Goal: Use online tool/utility: Utilize a website feature to perform a specific function

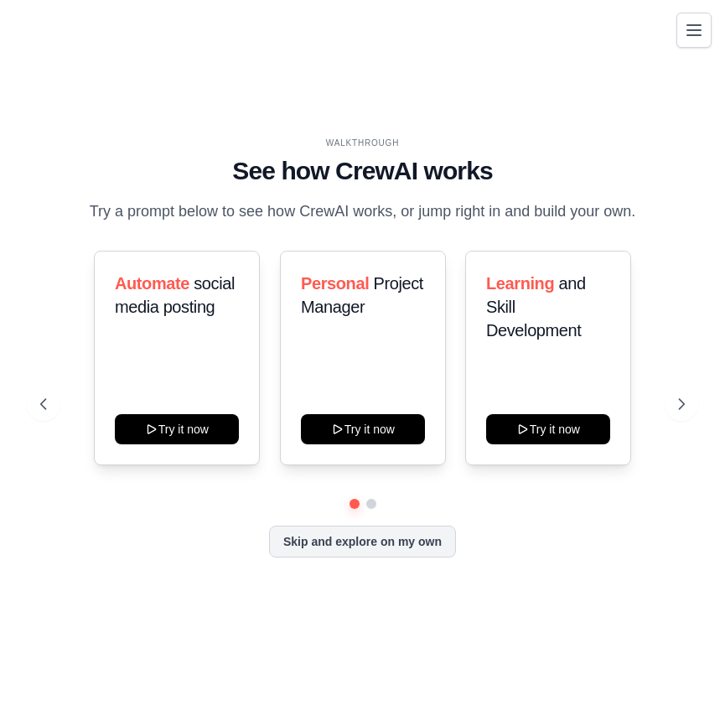
click at [698, 37] on icon "Toggle navigation" at bounding box center [694, 30] width 20 height 20
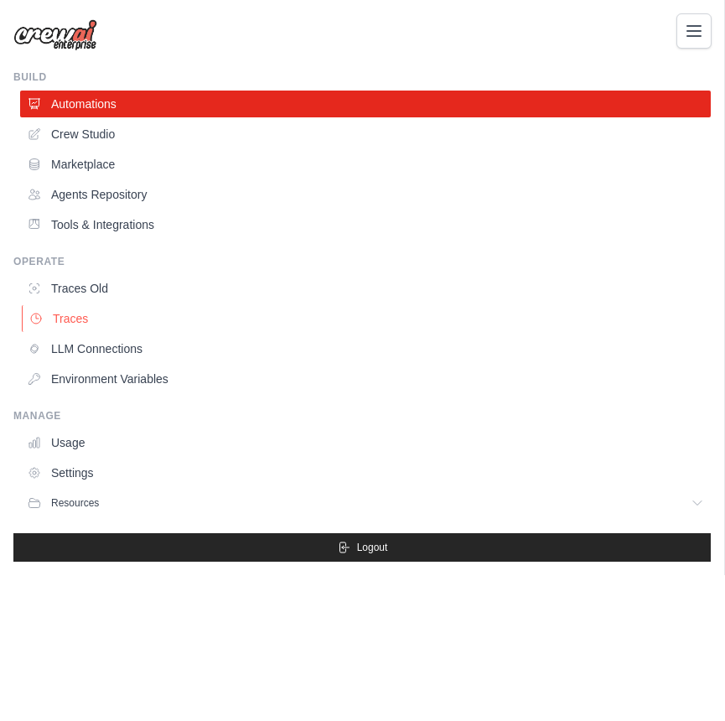
click at [109, 323] on link "Traces" at bounding box center [367, 318] width 690 height 27
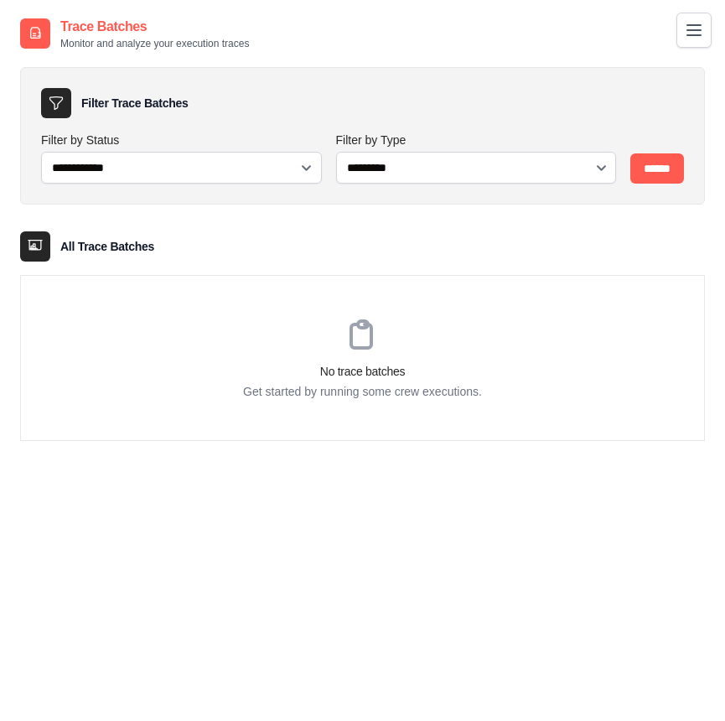
click at [685, 31] on icon "Toggle navigation" at bounding box center [694, 30] width 20 height 20
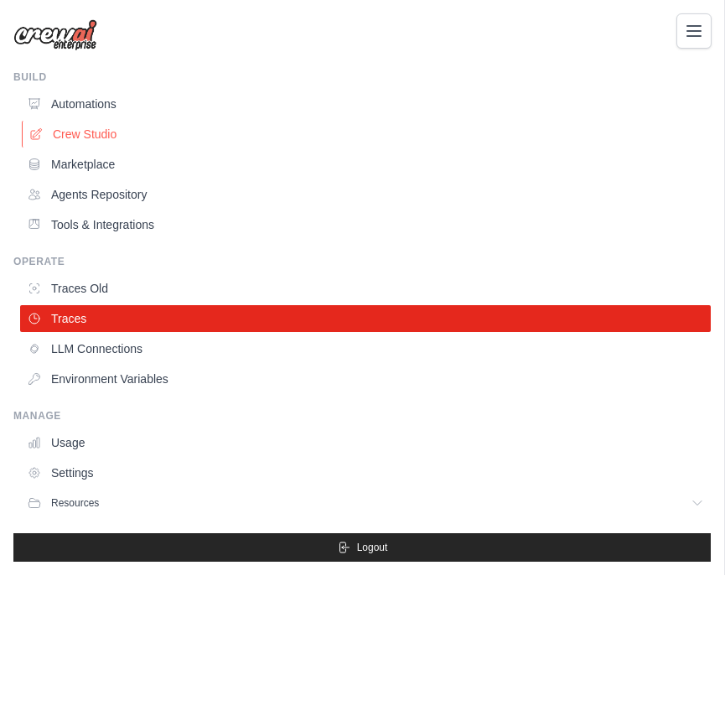
click at [140, 147] on link "Crew Studio" at bounding box center [367, 134] width 690 height 27
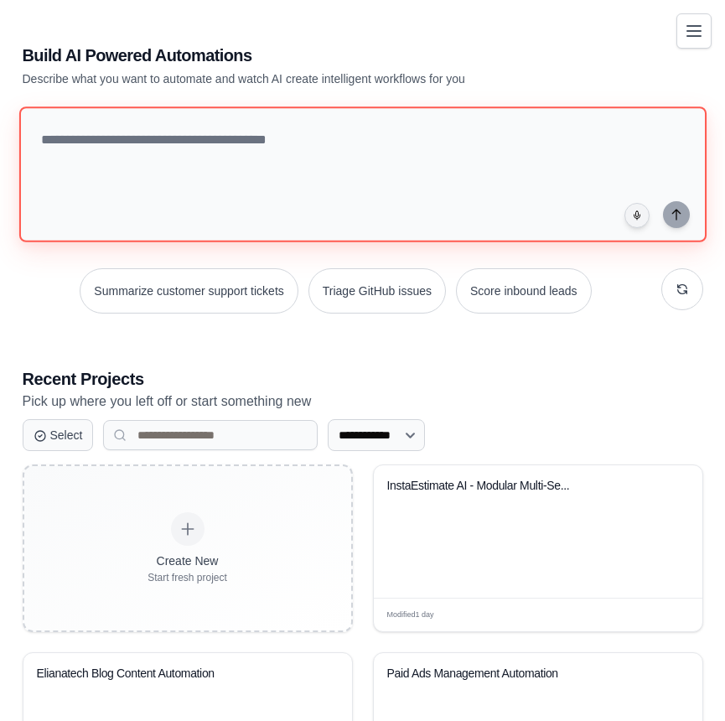
click at [140, 134] on textarea at bounding box center [361, 174] width 687 height 136
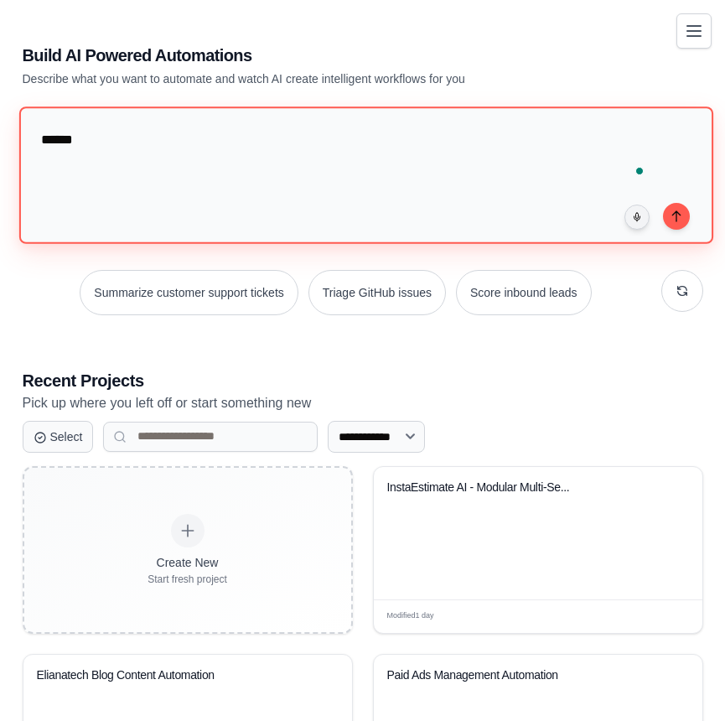
type textarea "*******"
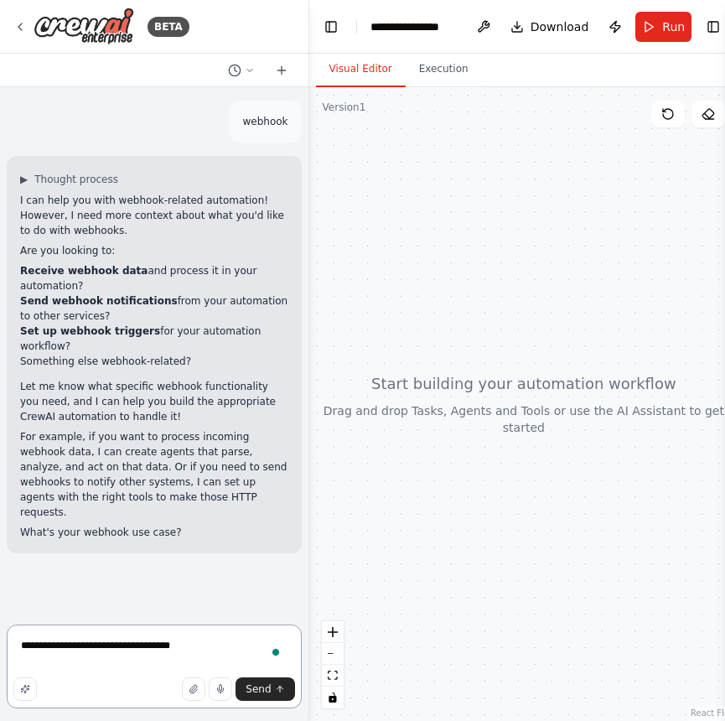
type textarea "**********"
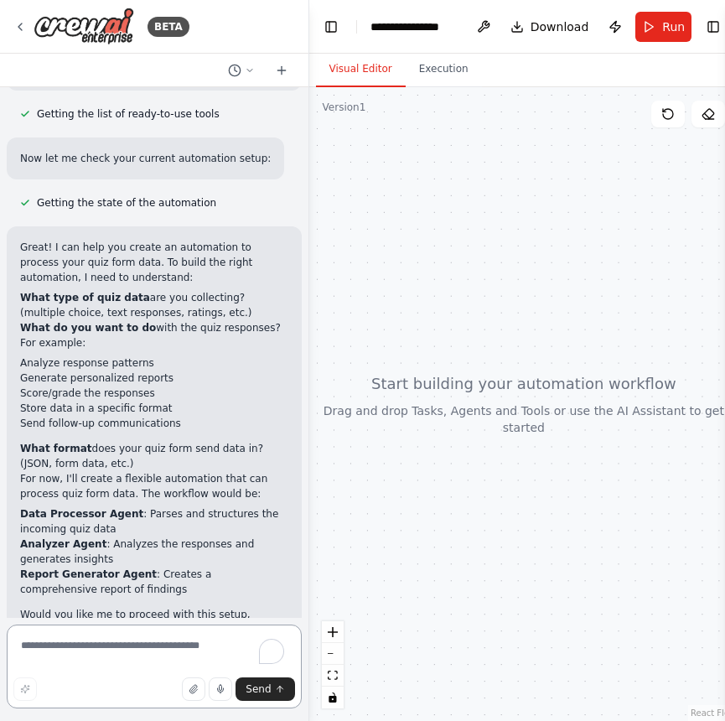
scroll to position [757, 0]
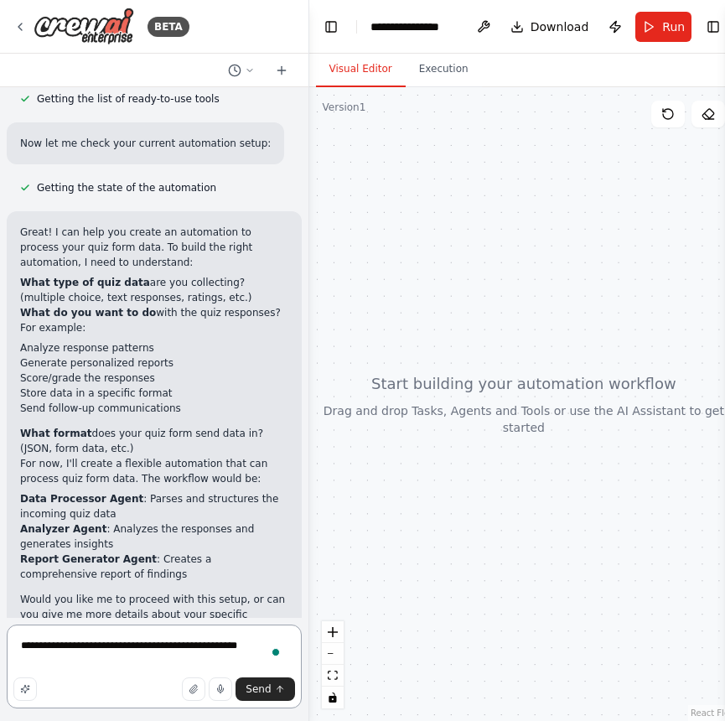
type textarea "**********"
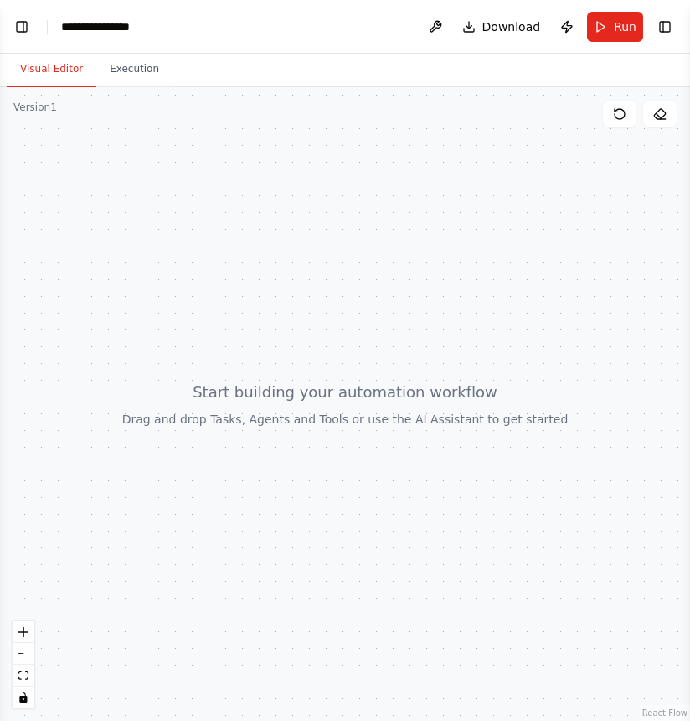
scroll to position [1500, 0]
click at [32, 31] on button "Toggle Left Sidebar" at bounding box center [21, 26] width 23 height 23
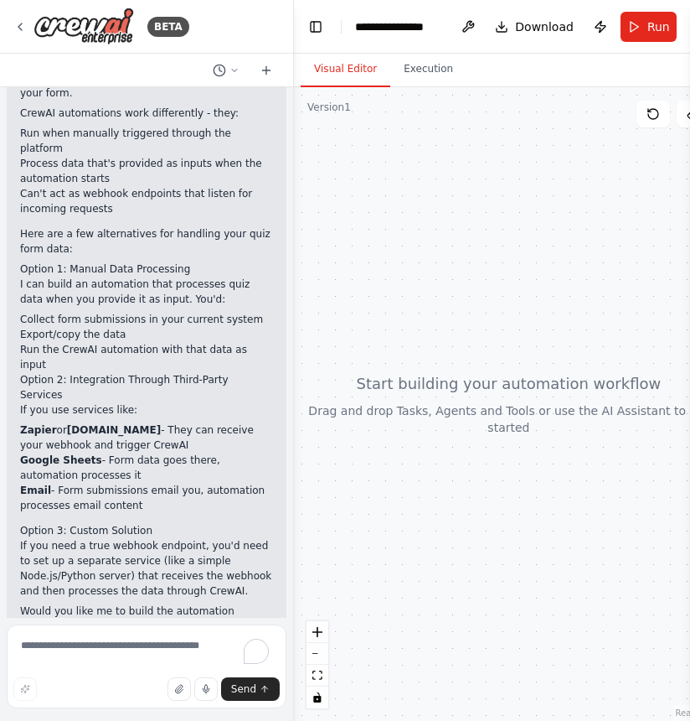
scroll to position [1486, 0]
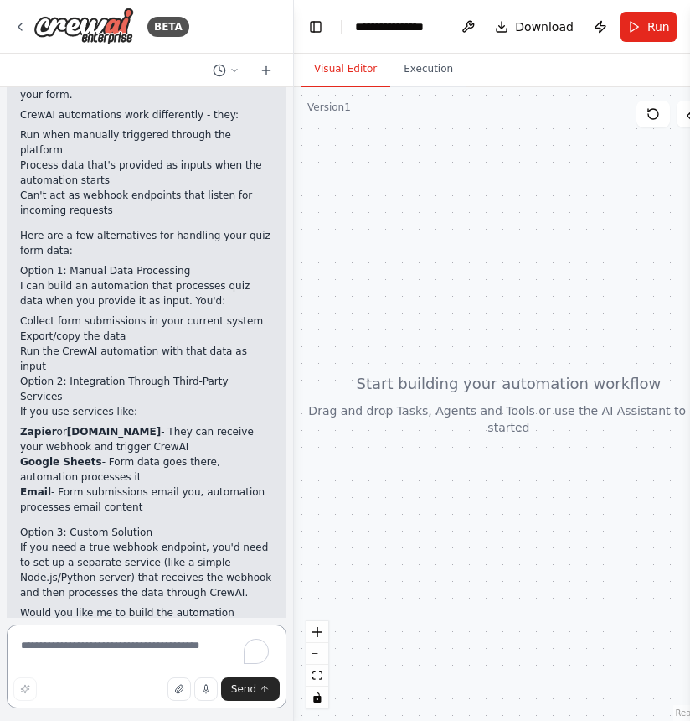
click at [125, 643] on textarea "To enrich screen reader interactions, please activate Accessibility in Grammarl…" at bounding box center [147, 666] width 280 height 84
type textarea "**********"
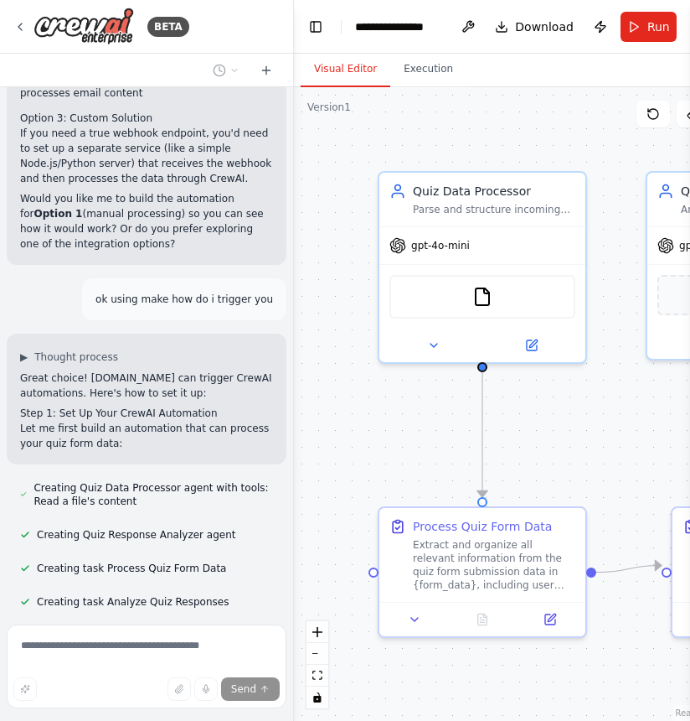
scroll to position [1934, 0]
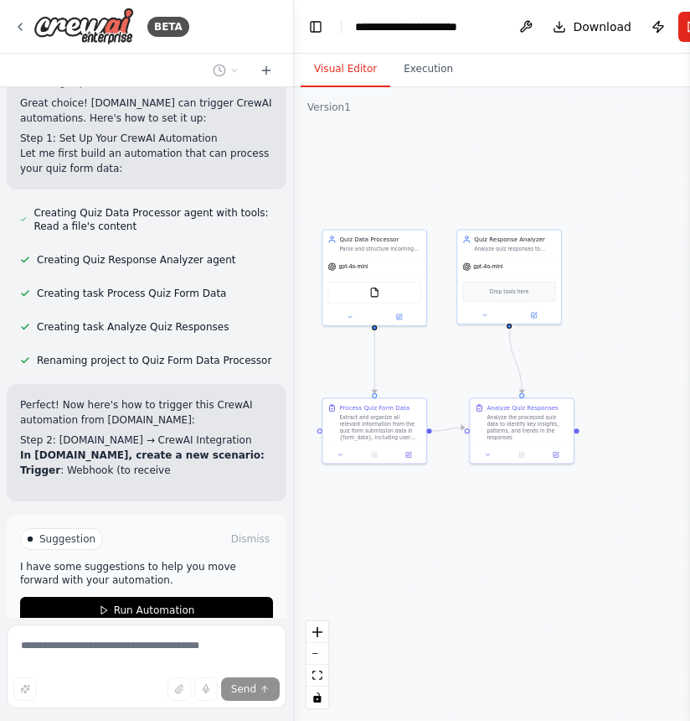
drag, startPoint x: 504, startPoint y: 192, endPoint x: 425, endPoint y: 179, distance: 80.6
click at [425, 179] on div ".deletable-edge-delete-btn { width: 20px; height: 20px; border: 0px solid #ffff…" at bounding box center [538, 403] width 488 height 633
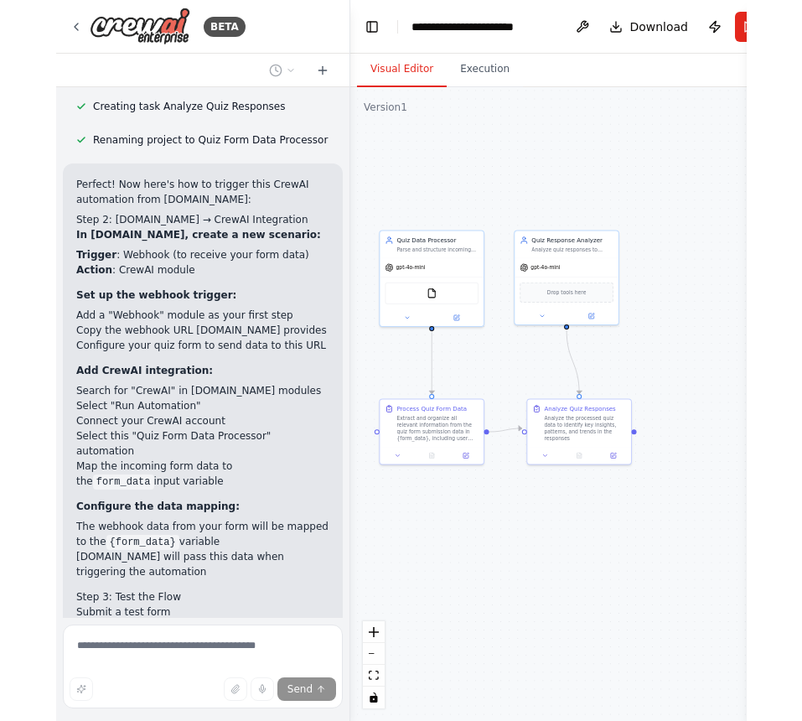
scroll to position [2390, 0]
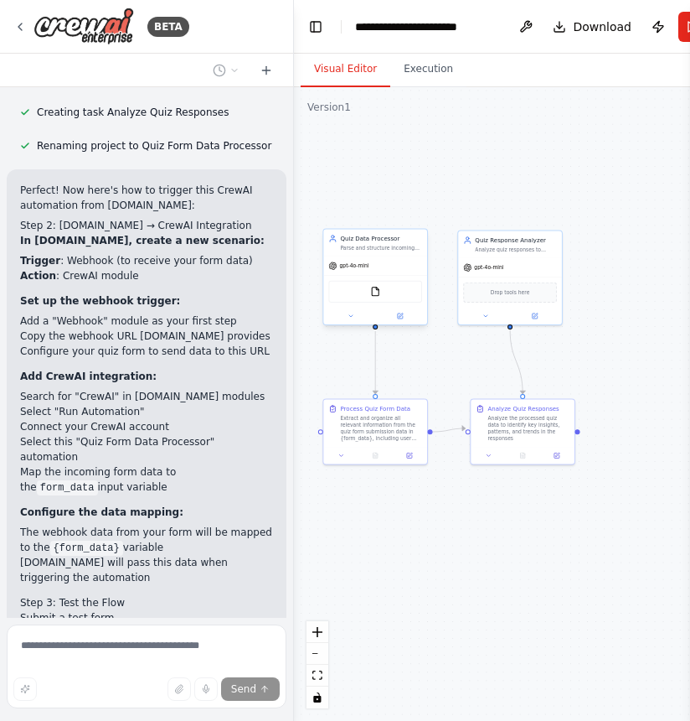
click at [386, 292] on div "FileReadTool" at bounding box center [375, 292] width 94 height 22
click at [687, 33] on button "Toggle Sidebar" at bounding box center [690, 360] width 13 height 721
click at [685, 22] on button "Toggle Sidebar" at bounding box center [690, 360] width 13 height 721
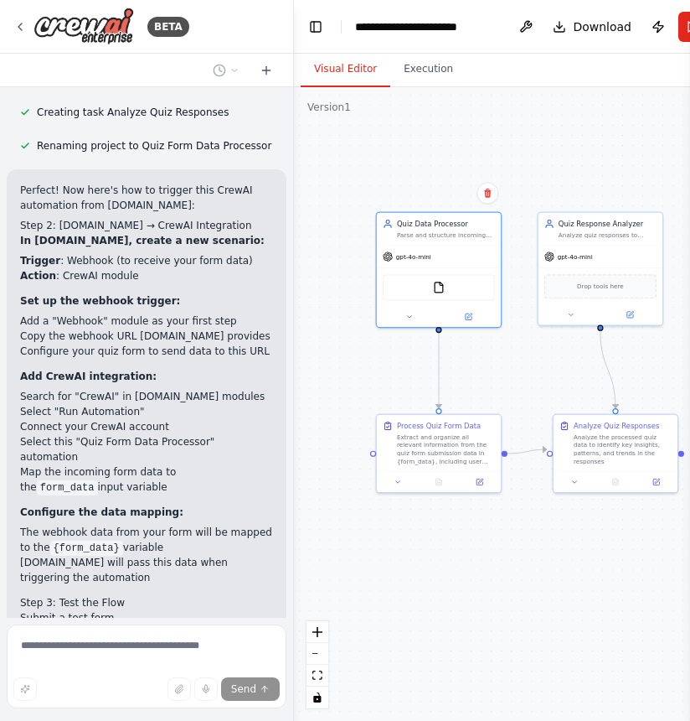
drag, startPoint x: 478, startPoint y: 175, endPoint x: 561, endPoint y: 146, distance: 88.8
click at [561, 146] on div ".deletable-edge-delete-btn { width: 20px; height: 20px; border: 0px solid #ffff…" at bounding box center [538, 403] width 488 height 633
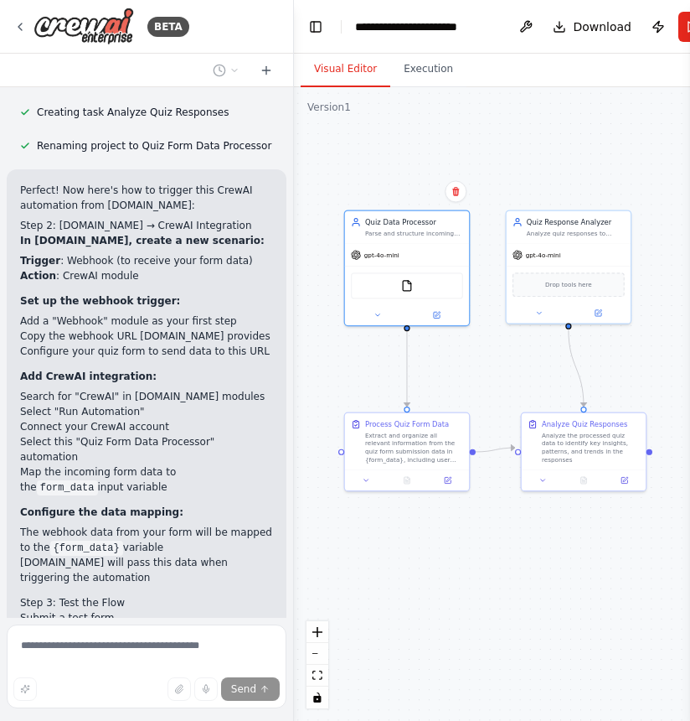
drag, startPoint x: 561, startPoint y: 146, endPoint x: 530, endPoint y: 144, distance: 31.9
click at [530, 144] on div ".deletable-edge-delete-btn { width: 20px; height: 20px; border: 0px solid #ffff…" at bounding box center [538, 403] width 488 height 633
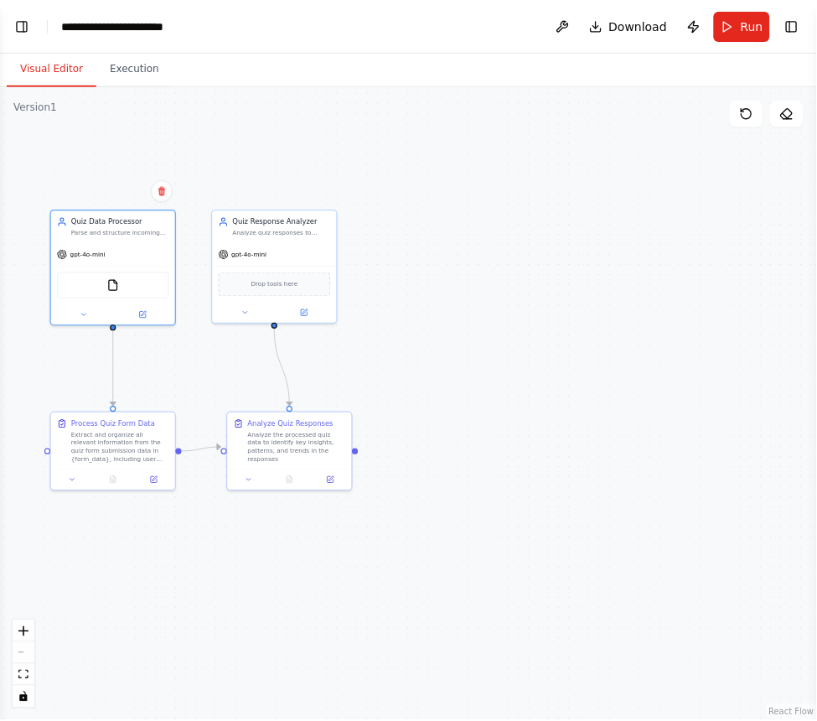
scroll to position [2179, 0]
click at [22, 24] on button "Toggle Left Sidebar" at bounding box center [21, 26] width 23 height 23
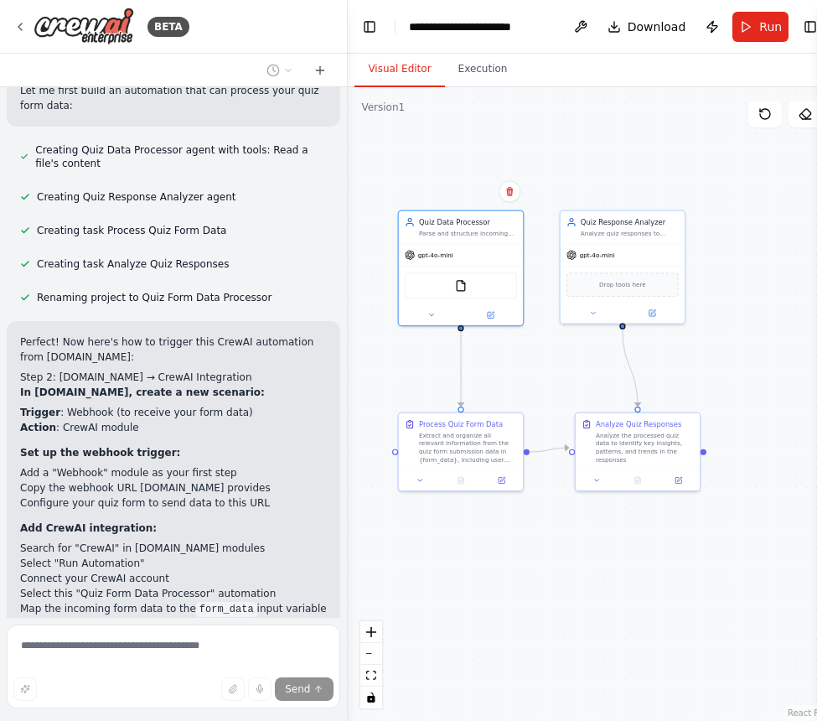
scroll to position [2381, 0]
